Goal: Task Accomplishment & Management: Use online tool/utility

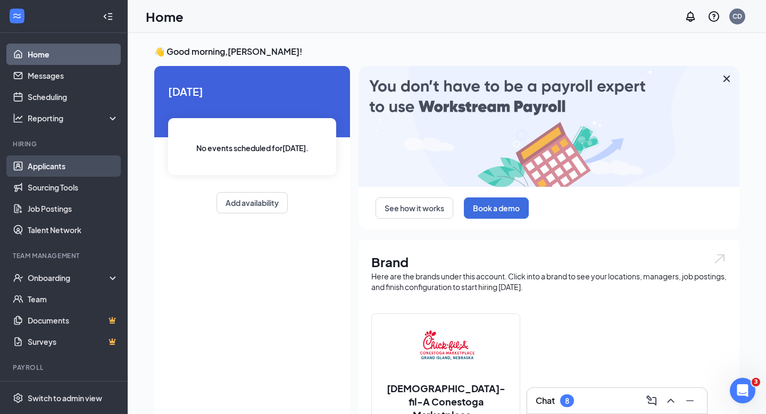
click at [67, 166] on link "Applicants" at bounding box center [73, 165] width 91 height 21
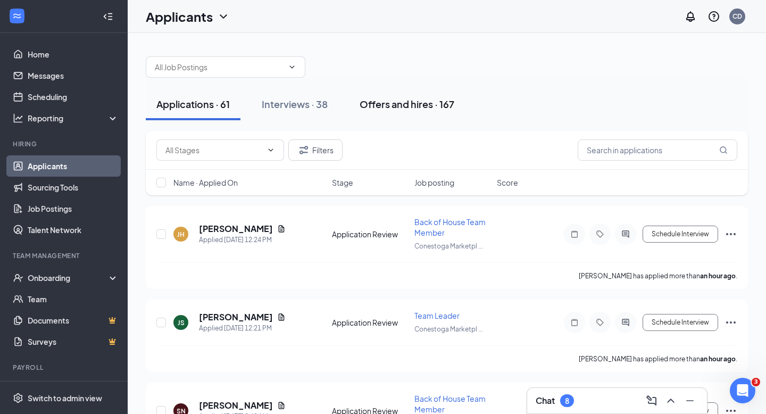
click at [389, 106] on div "Offers and hires · 167" at bounding box center [407, 103] width 95 height 13
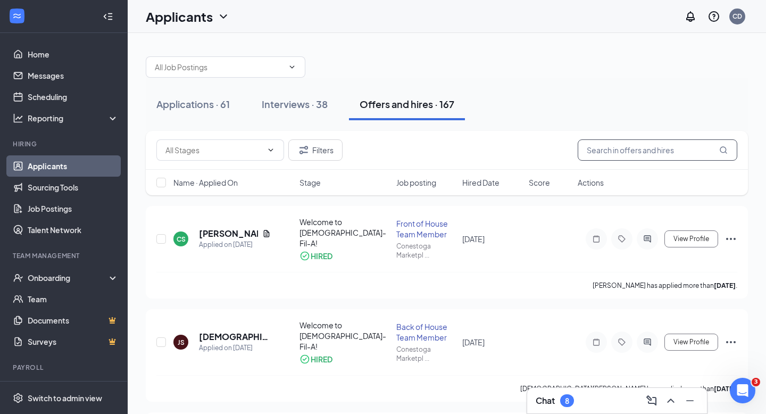
click at [491, 157] on input "text" at bounding box center [658, 149] width 160 height 21
type input "red"
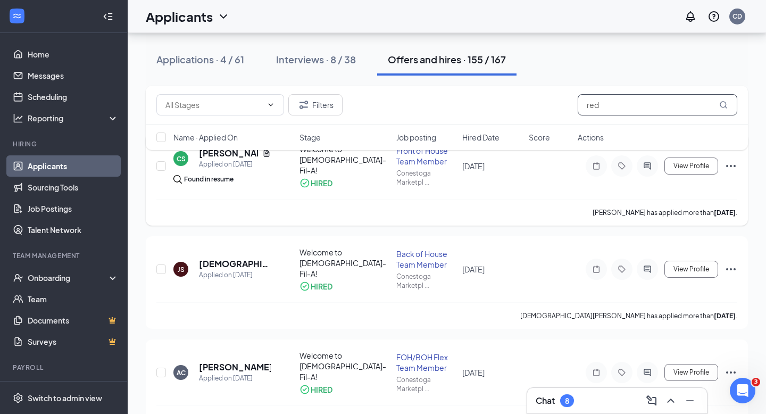
scroll to position [35, 0]
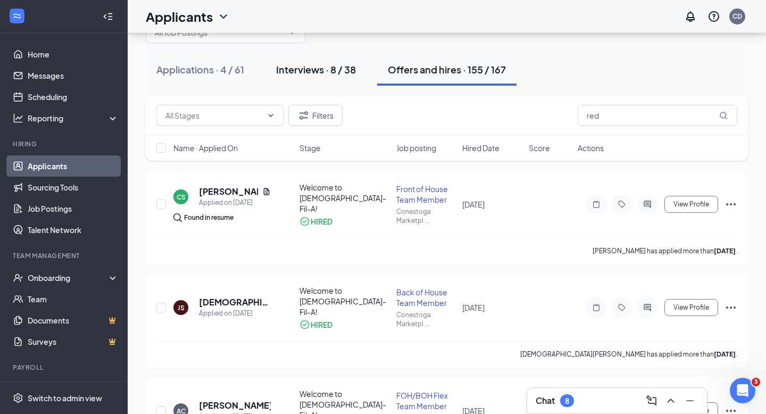
click at [342, 67] on div "Interviews · 8 / 38" at bounding box center [316, 69] width 80 height 13
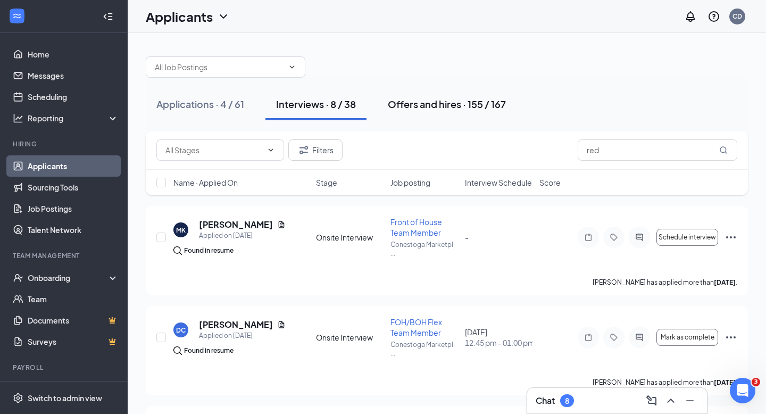
click at [427, 114] on button "Offers and hires · 155 / 167" at bounding box center [446, 104] width 139 height 32
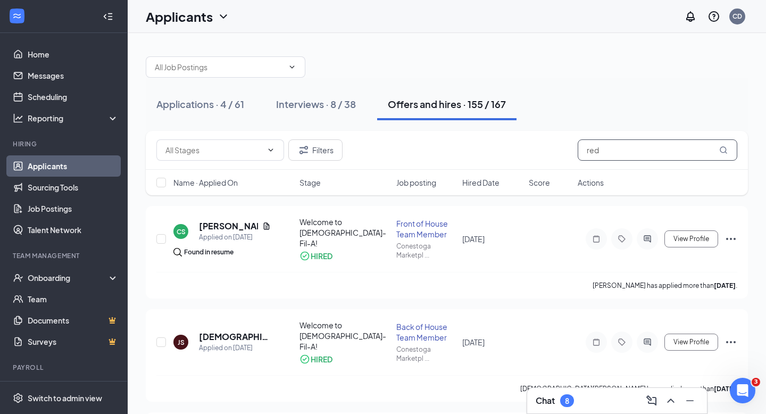
click at [491, 152] on input "red" at bounding box center [658, 149] width 160 height 21
type input "r"
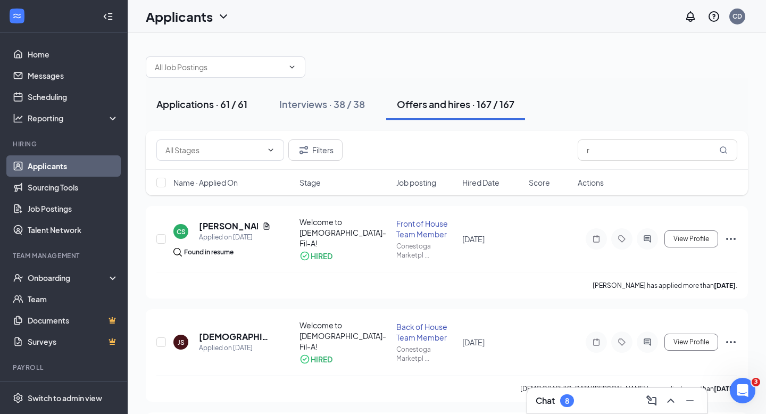
click at [198, 108] on div "Applications · 61 / 61" at bounding box center [201, 103] width 91 height 13
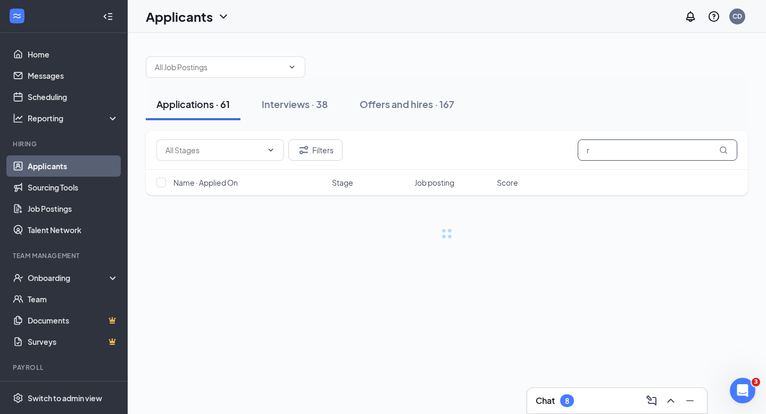
click at [491, 152] on input "r" at bounding box center [658, 149] width 160 height 21
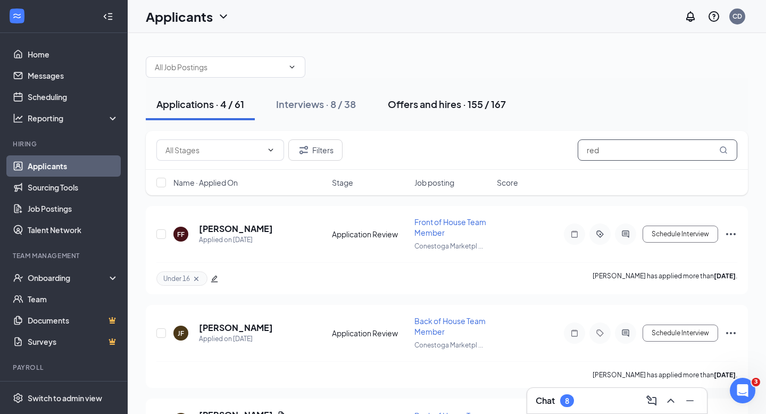
type input "red"
click at [420, 109] on div "Offers and hires · 155 / 167" at bounding box center [447, 103] width 118 height 13
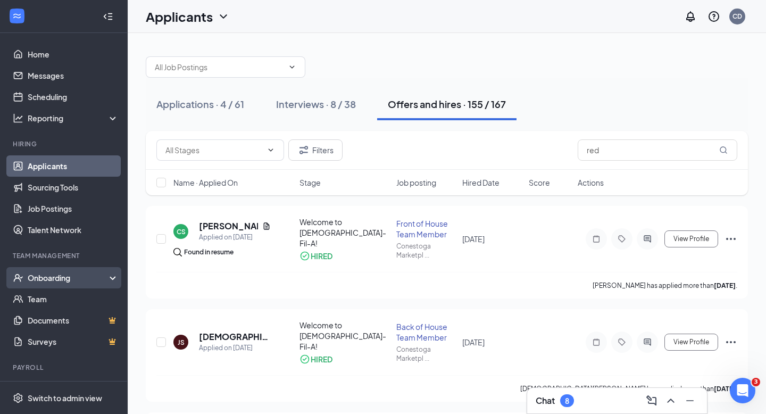
click at [61, 278] on div "Onboarding" at bounding box center [69, 277] width 82 height 11
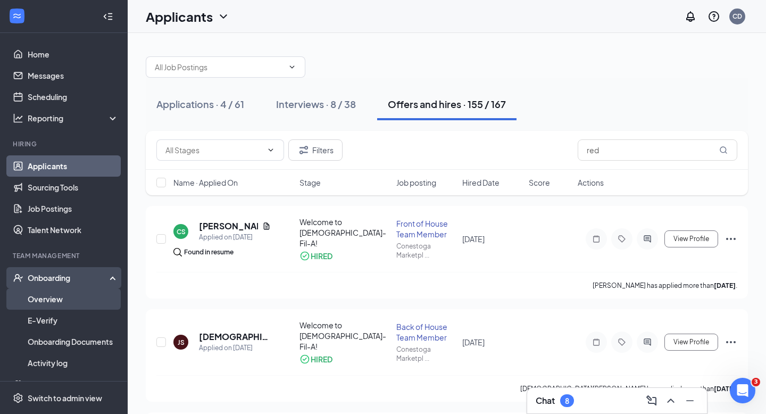
click at [53, 296] on link "Overview" at bounding box center [73, 298] width 91 height 21
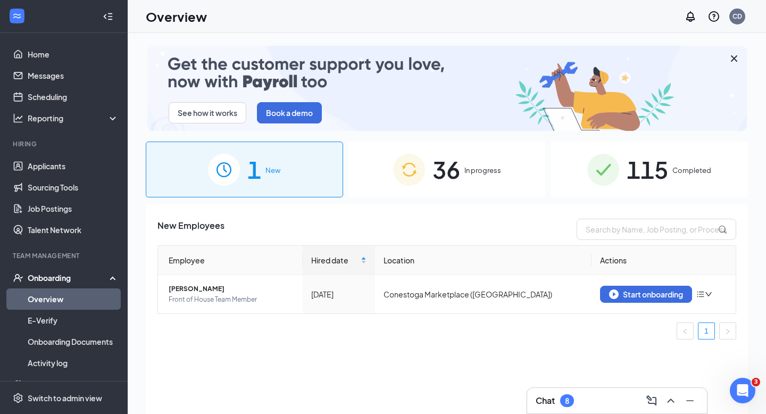
click at [466, 182] on div "36 In progress" at bounding box center [446, 169] width 197 height 56
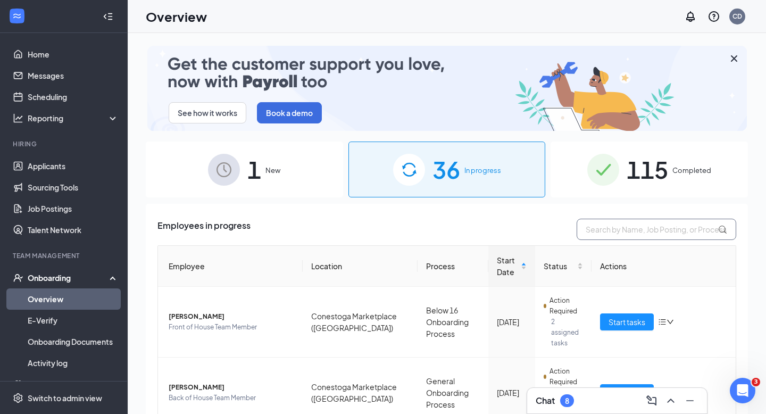
click at [491, 232] on input "text" at bounding box center [657, 229] width 160 height 21
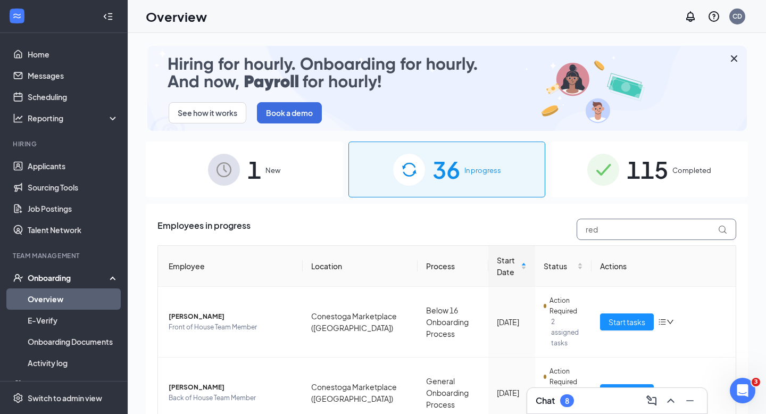
type input "red"
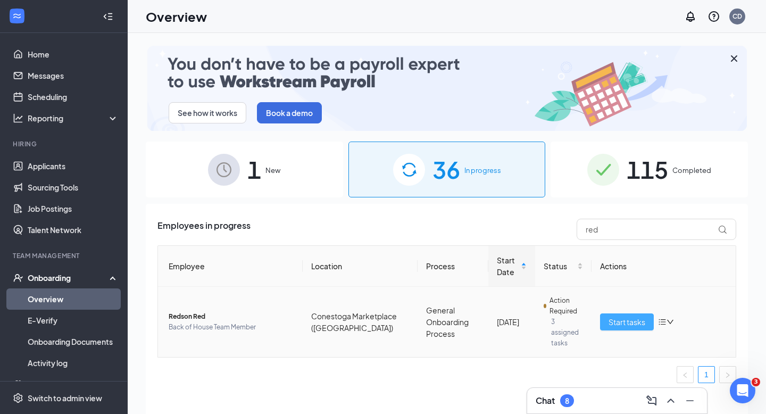
click at [491, 316] on span "Start tasks" at bounding box center [626, 322] width 37 height 12
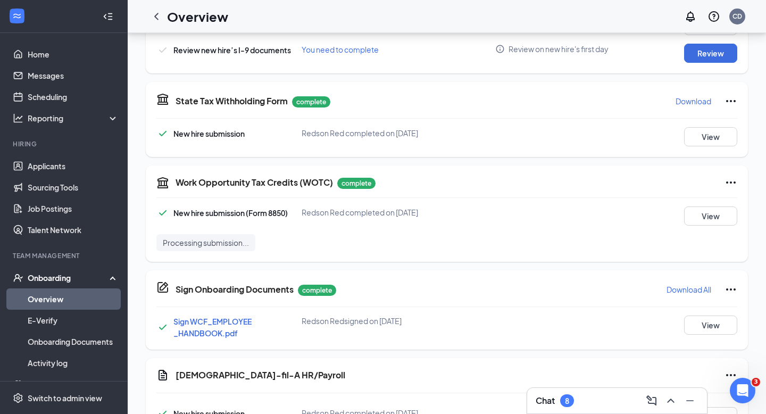
scroll to position [496, 0]
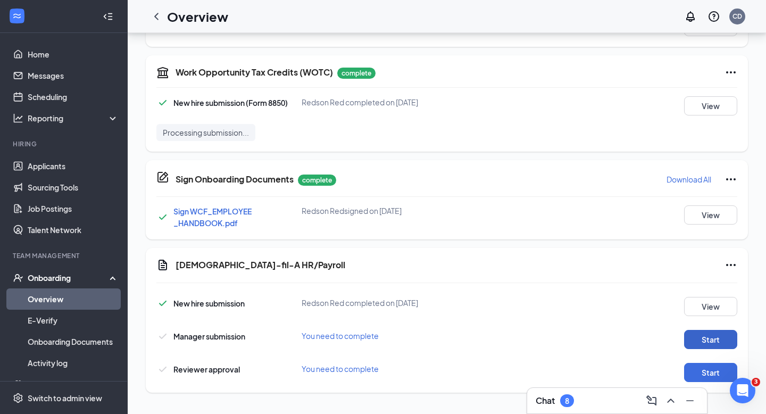
click at [491, 343] on button "Start" at bounding box center [710, 339] width 53 height 19
click at [491, 369] on button "Start" at bounding box center [710, 372] width 53 height 19
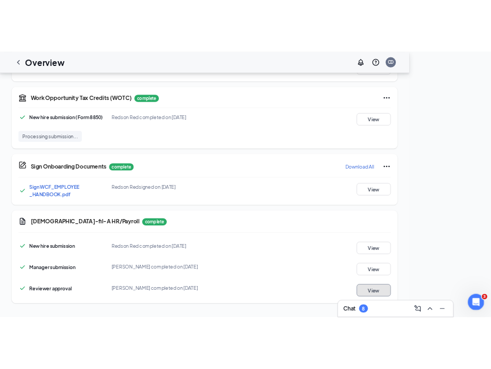
scroll to position [496, 0]
